Goal: Task Accomplishment & Management: Manage account settings

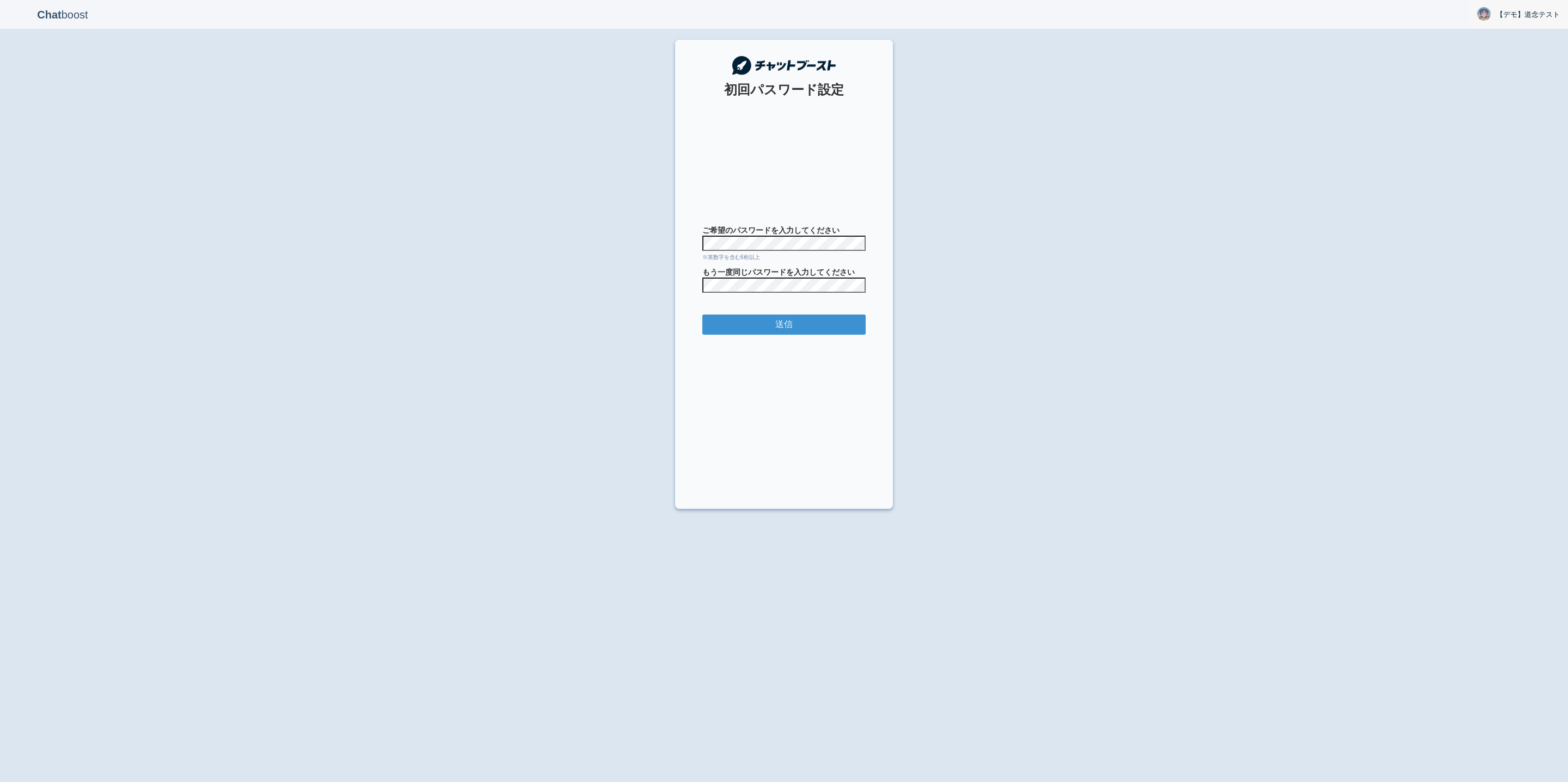
click at [1488, 10] on img at bounding box center [1484, 14] width 13 height 13
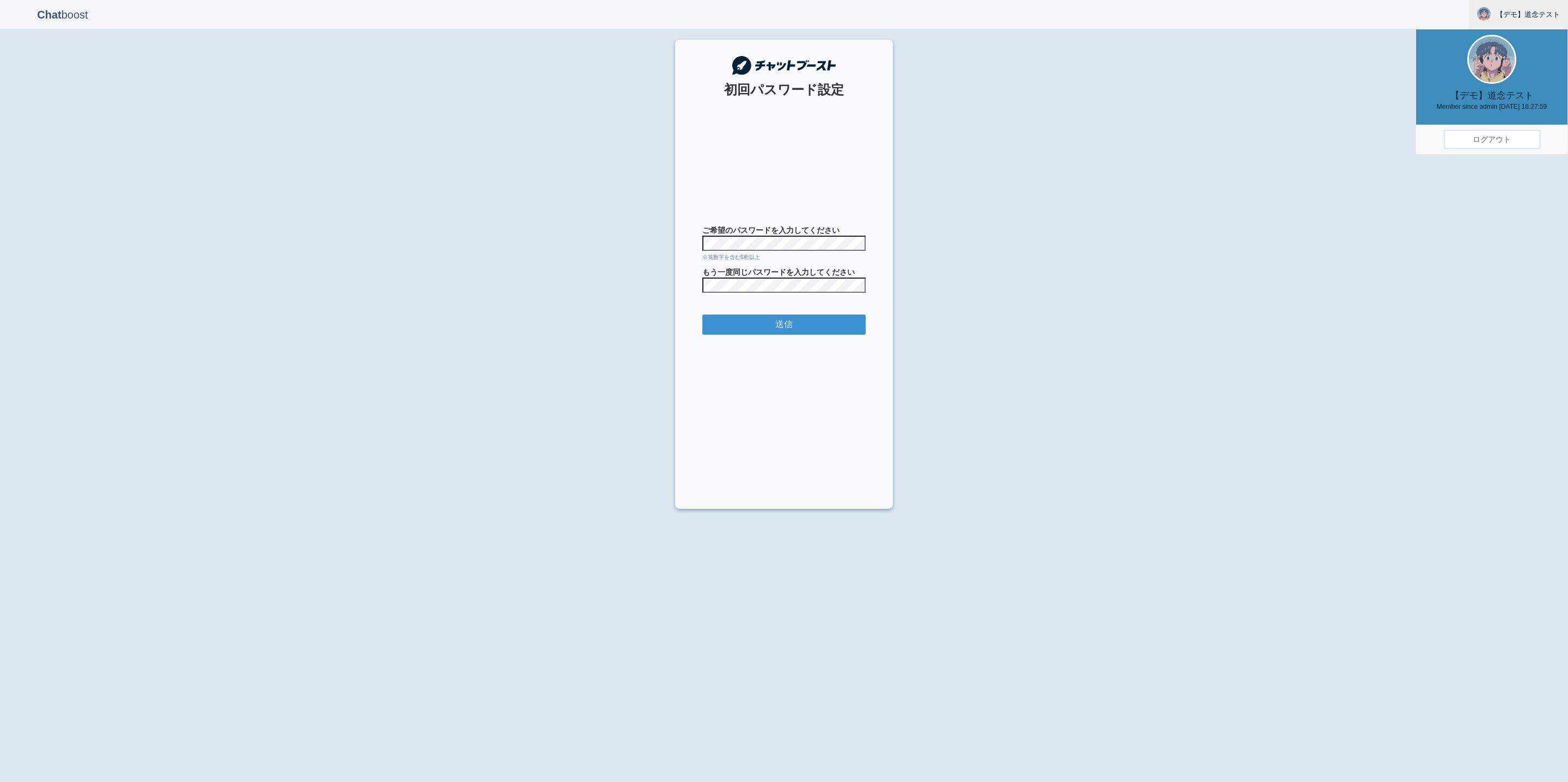
click at [1474, 145] on link "ログアウト" at bounding box center [1492, 139] width 97 height 19
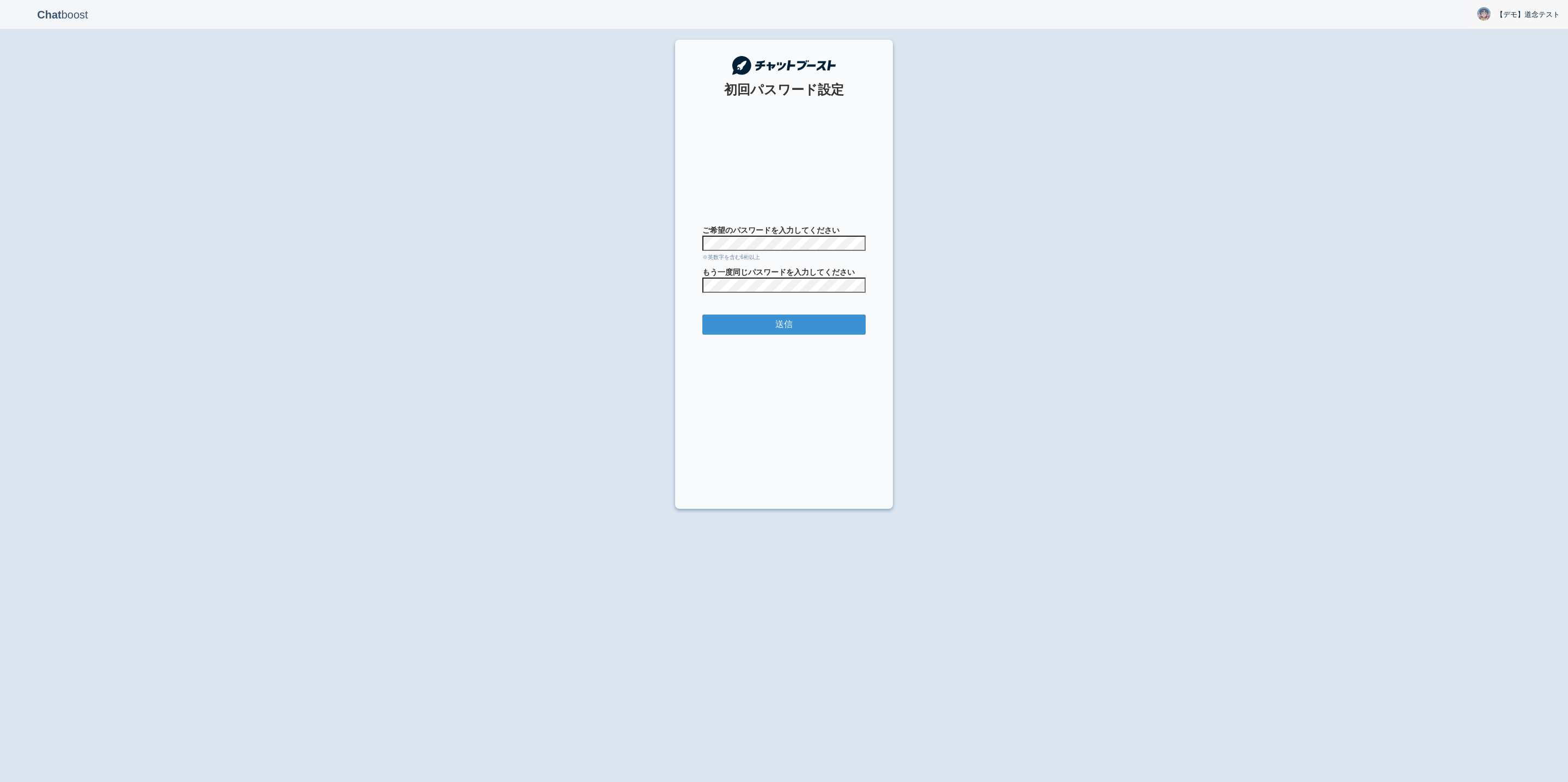
click at [1511, 13] on span "【デモ】道念テスト" at bounding box center [1528, 15] width 64 height 11
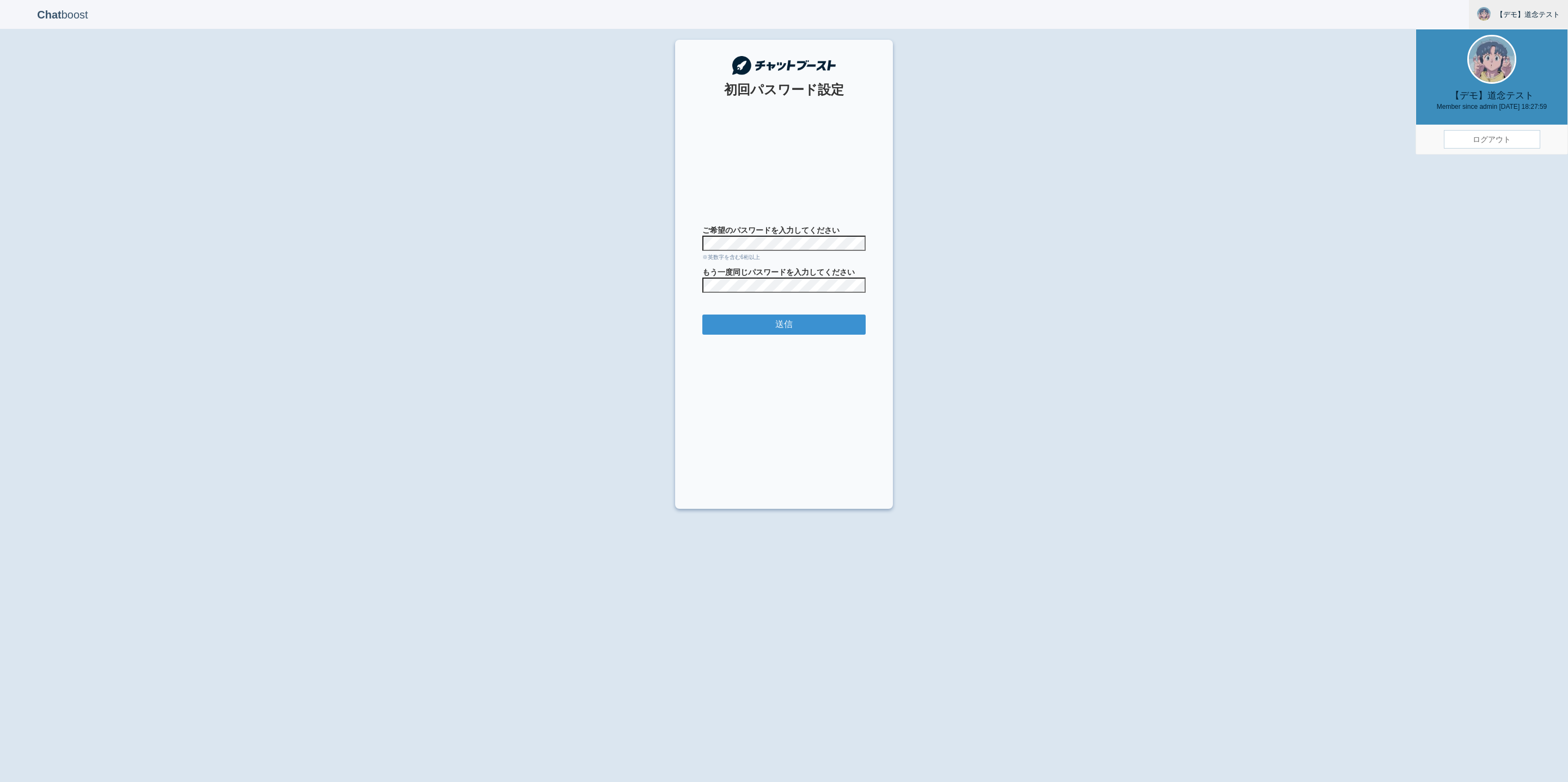
click at [1470, 134] on link "ログアウト" at bounding box center [1492, 139] width 97 height 19
